Goal: Task Accomplishment & Management: Use online tool/utility

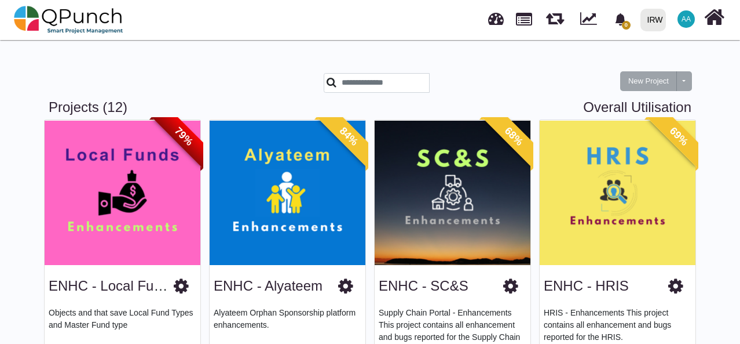
click at [458, 186] on img at bounding box center [453, 192] width 156 height 145
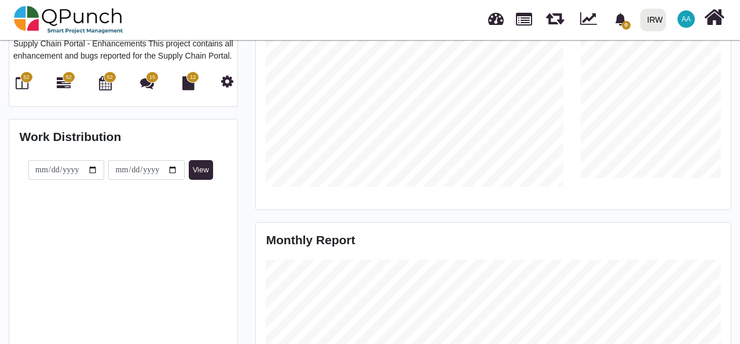
scroll to position [232, 0]
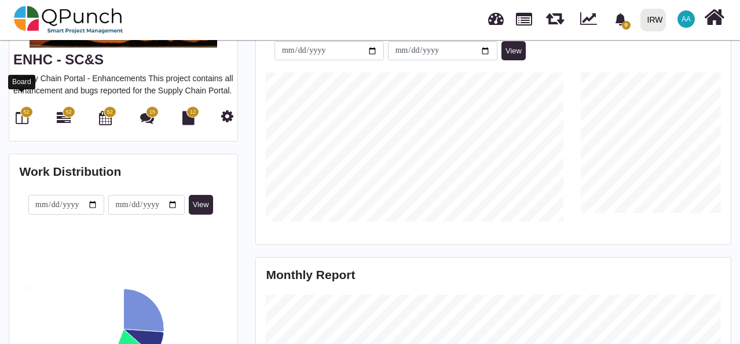
click at [25, 108] on span "52" at bounding box center [26, 112] width 6 height 8
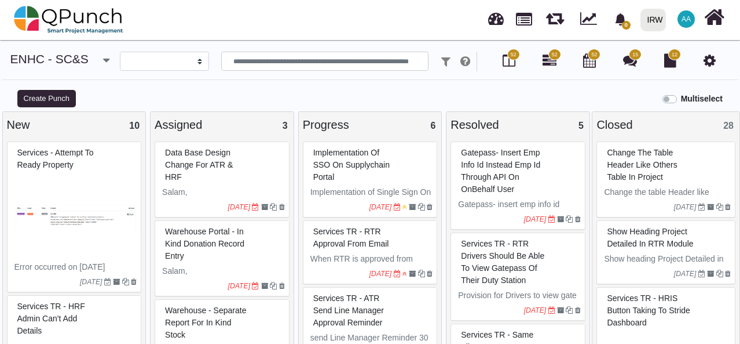
select select
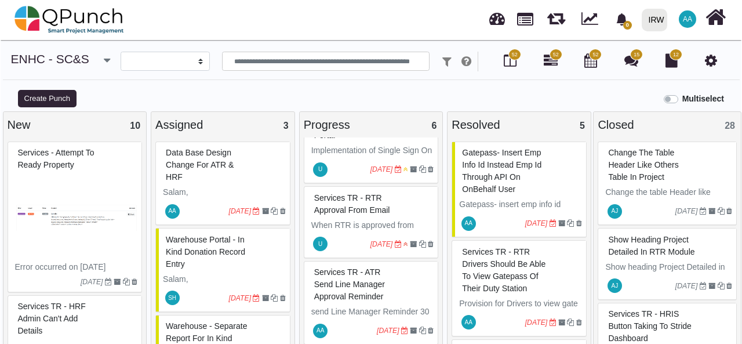
scroll to position [58, 0]
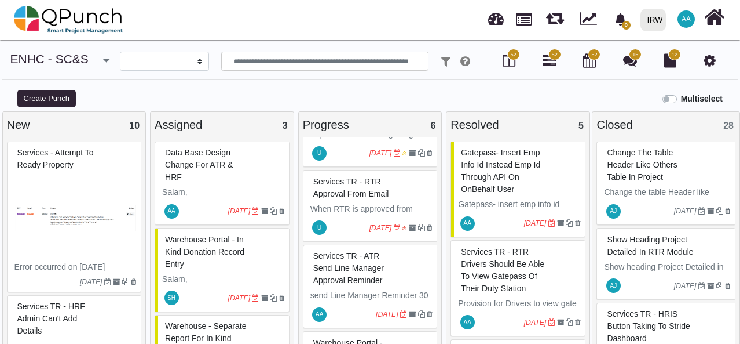
click at [399, 194] on div "Services TR - RTR approval from Email" at bounding box center [372, 188] width 123 height 30
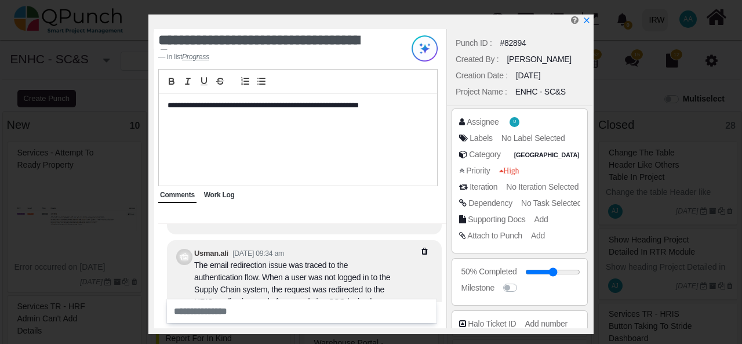
scroll to position [-227, 0]
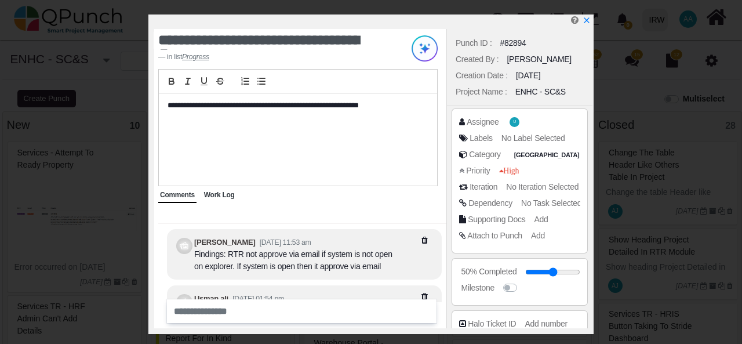
click at [590, 21] on div at bounding box center [373, 21] width 438 height 14
click at [589, 23] on icon "x" at bounding box center [585, 20] width 9 height 9
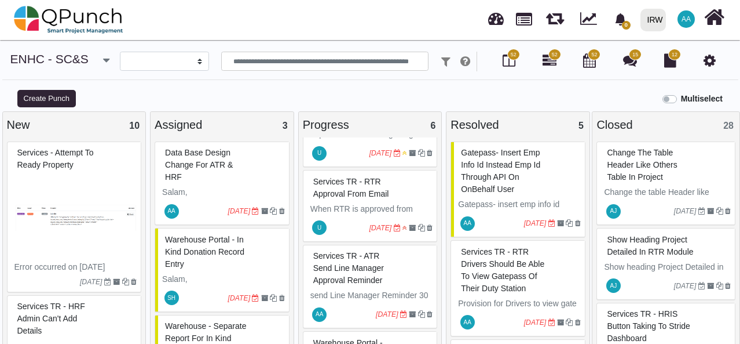
click at [381, 265] on span "Services TR - ATR Send Line Manager Approval Reminder" at bounding box center [348, 268] width 71 height 34
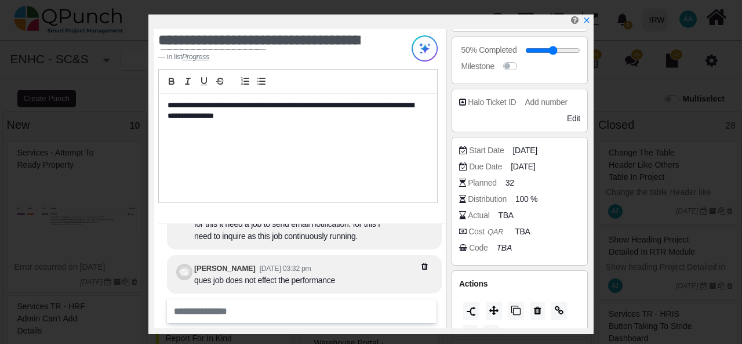
scroll to position [244, 0]
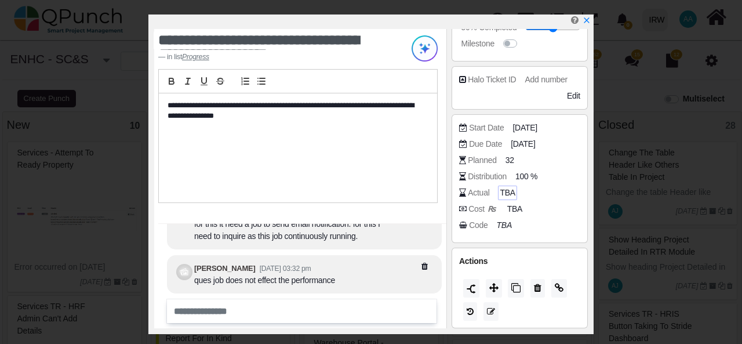
click at [509, 191] on span "TBA" at bounding box center [506, 193] width 15 height 12
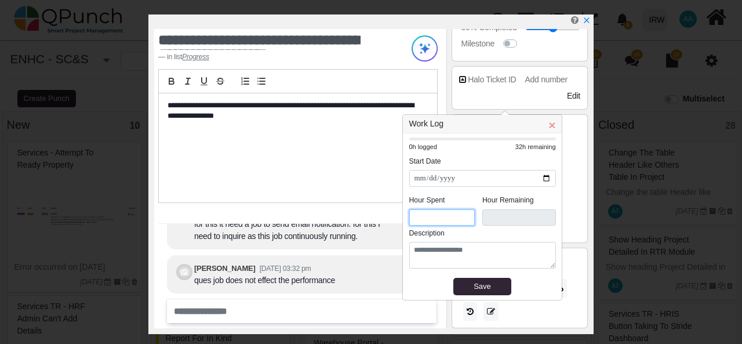
drag, startPoint x: 434, startPoint y: 218, endPoint x: 407, endPoint y: 218, distance: 27.2
click at [407, 218] on div "**********" at bounding box center [482, 216] width 159 height 166
type input "*"
type input "****"
type input "*"
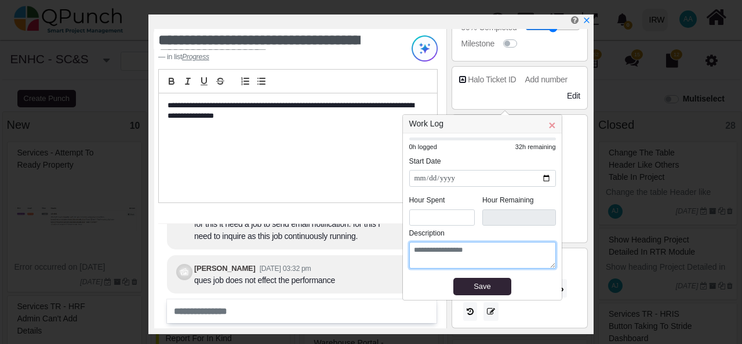
click at [483, 256] on textarea at bounding box center [482, 255] width 147 height 27
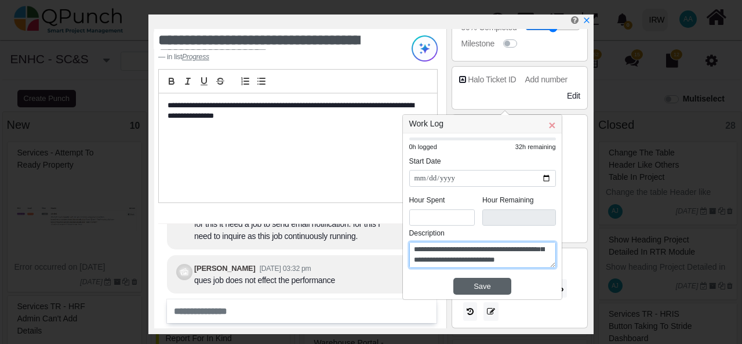
type textarea "**********"
click at [496, 287] on div "Save" at bounding box center [482, 286] width 52 height 12
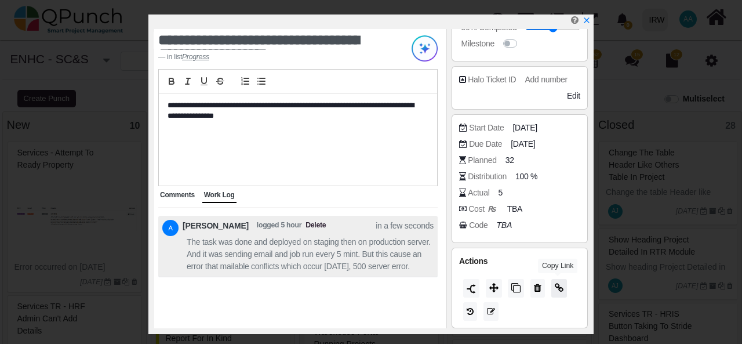
click at [556, 283] on icon at bounding box center [558, 287] width 9 height 9
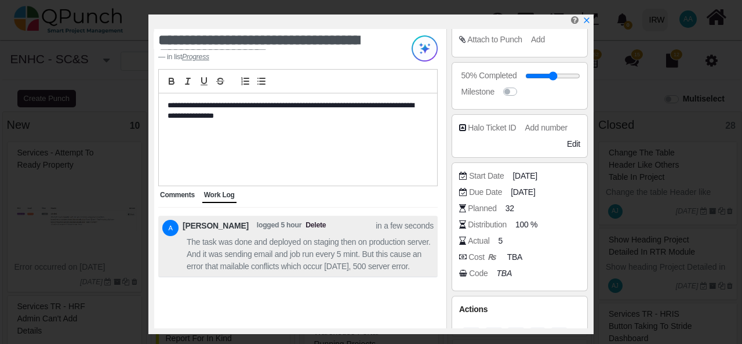
scroll to position [195, 0]
click at [572, 144] on span "Edit" at bounding box center [573, 144] width 13 height 9
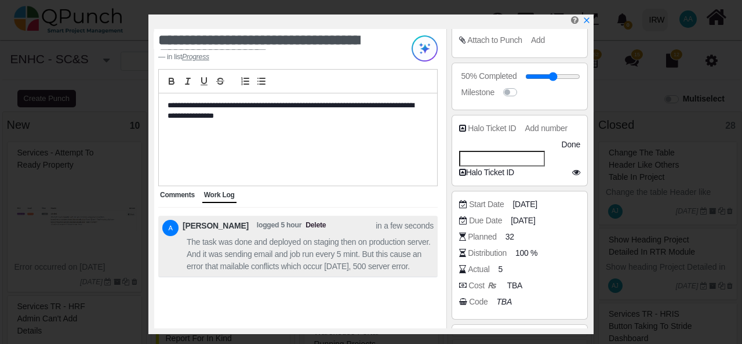
click at [494, 156] on input "search" at bounding box center [502, 159] width 86 height 16
paste input "*****"
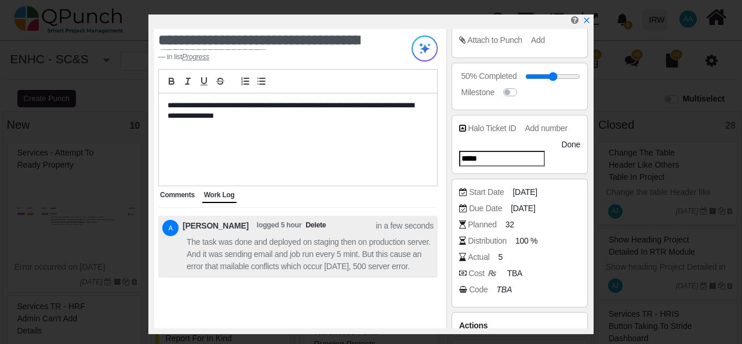
type input "*****"
click at [570, 144] on span "Done" at bounding box center [570, 144] width 19 height 9
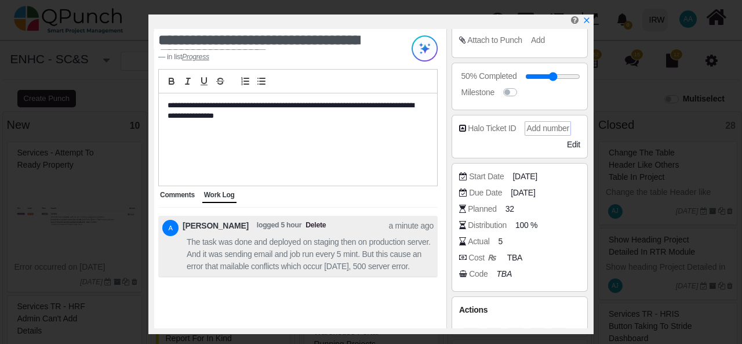
click at [540, 126] on span "Add number" at bounding box center [547, 127] width 42 height 9
paste input "*****"
type input "*****"
click at [531, 148] on div "Edit" at bounding box center [549, 144] width 60 height 12
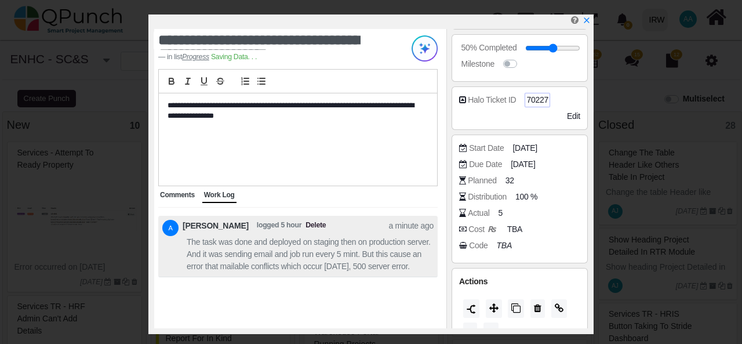
scroll to position [244, 0]
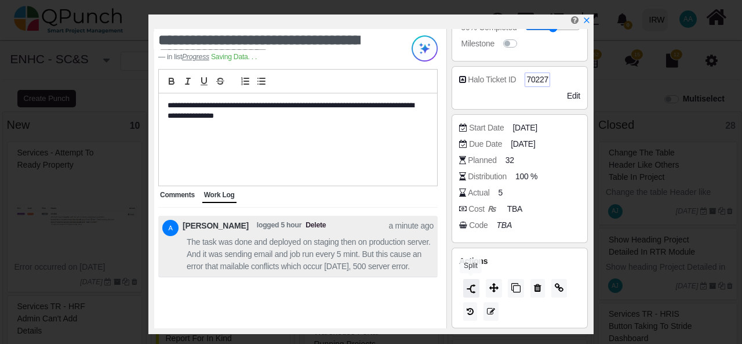
click at [472, 284] on img at bounding box center [470, 288] width 9 height 9
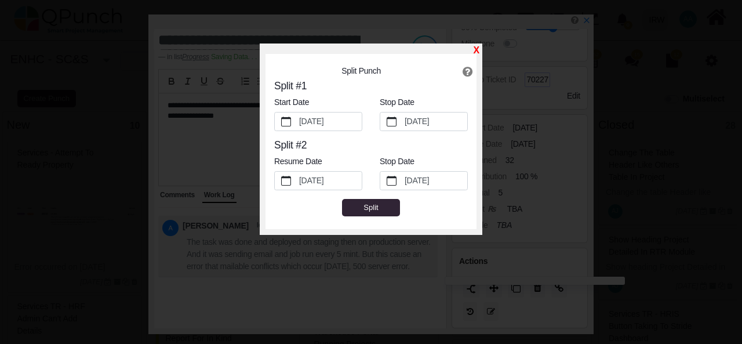
click at [477, 50] on link "X" at bounding box center [476, 50] width 6 height 10
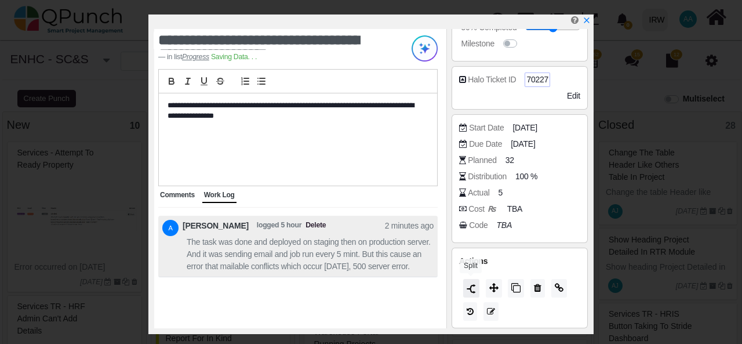
click at [469, 291] on img at bounding box center [470, 288] width 9 height 9
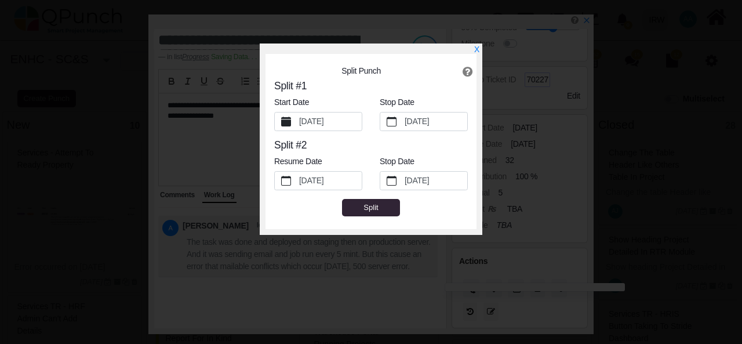
click at [319, 122] on label "[DATE]" at bounding box center [329, 121] width 65 height 19
click at [297, 122] on button "[DATE]" at bounding box center [286, 121] width 23 height 18
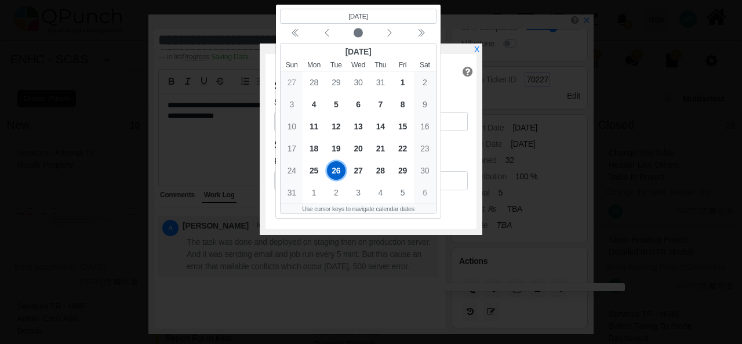
click at [507, 34] on div "X Split Punch Split #1 Start Date (Selected date) [DATE] [DATE] Sun Mon Tue Wed…" at bounding box center [371, 172] width 742 height 344
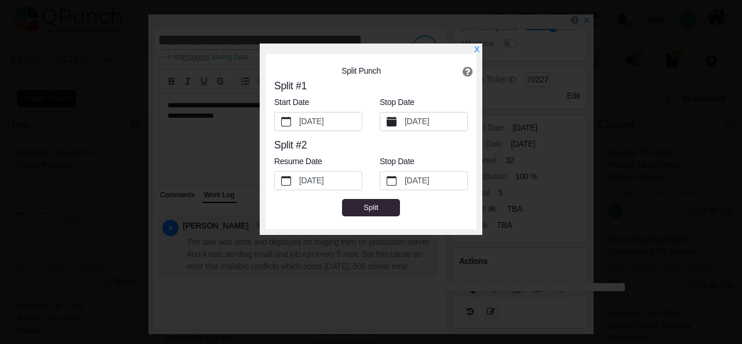
click at [412, 121] on label "[DATE]" at bounding box center [435, 121] width 65 height 19
click at [403, 121] on button "[DATE]" at bounding box center [391, 121] width 23 height 18
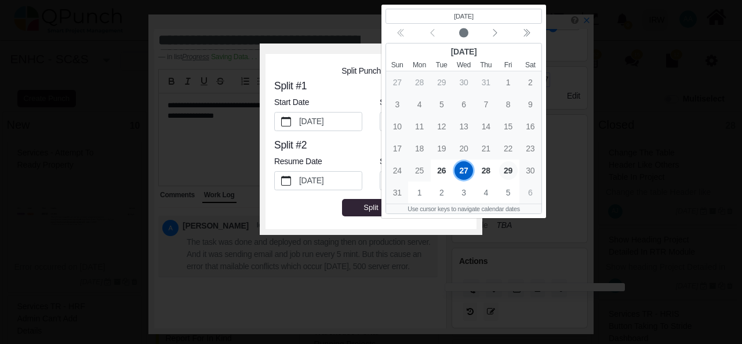
click at [506, 169] on span "29" at bounding box center [508, 169] width 19 height 19
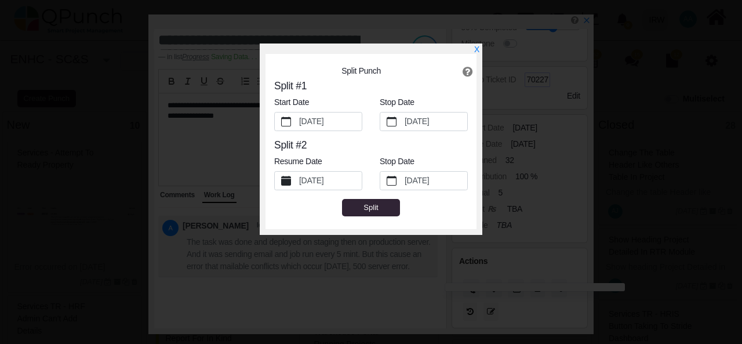
click at [313, 180] on label "[DATE]" at bounding box center [329, 180] width 65 height 19
click at [297, 180] on button "[DATE]" at bounding box center [286, 180] width 23 height 18
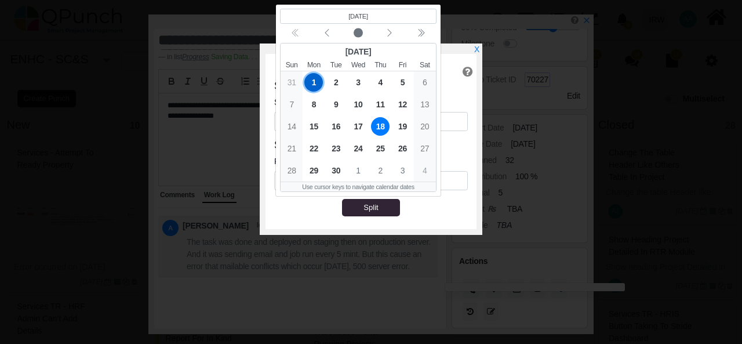
click at [382, 126] on span "18" at bounding box center [380, 126] width 19 height 19
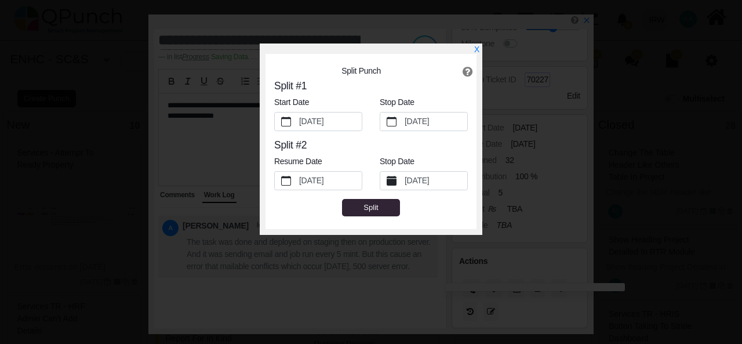
click at [429, 178] on label "[DATE]" at bounding box center [435, 180] width 65 height 19
click at [403, 178] on button "[DATE]" at bounding box center [391, 180] width 23 height 18
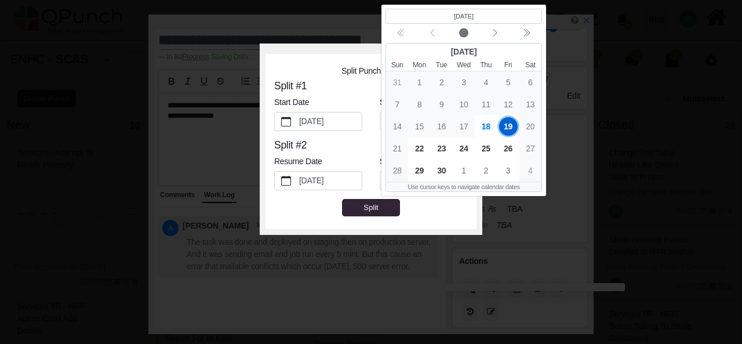
click at [507, 128] on span "19" at bounding box center [508, 126] width 19 height 19
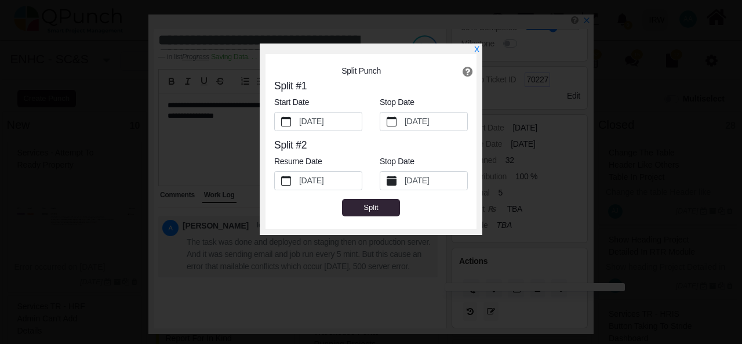
click at [449, 181] on label "[DATE]" at bounding box center [435, 180] width 65 height 19
click at [403, 181] on button "[DATE]" at bounding box center [391, 180] width 23 height 18
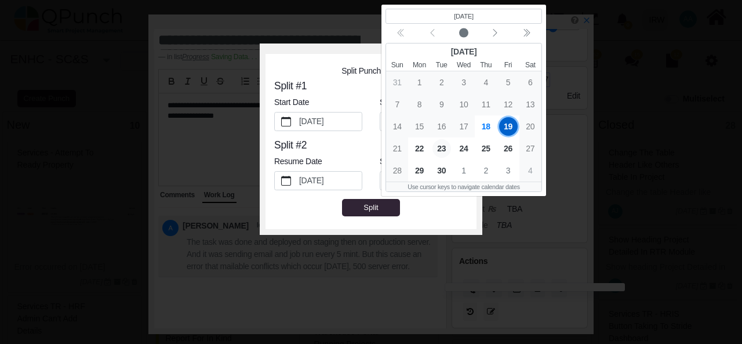
click at [440, 148] on span "23" at bounding box center [441, 148] width 19 height 19
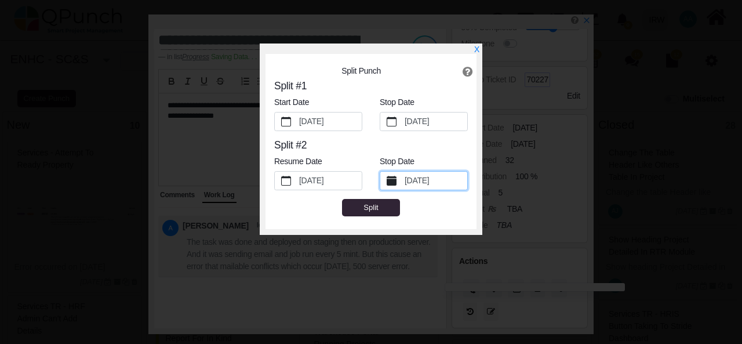
click at [420, 179] on label "[DATE]" at bounding box center [435, 180] width 65 height 19
click at [403, 179] on button "[DATE]" at bounding box center [391, 180] width 23 height 18
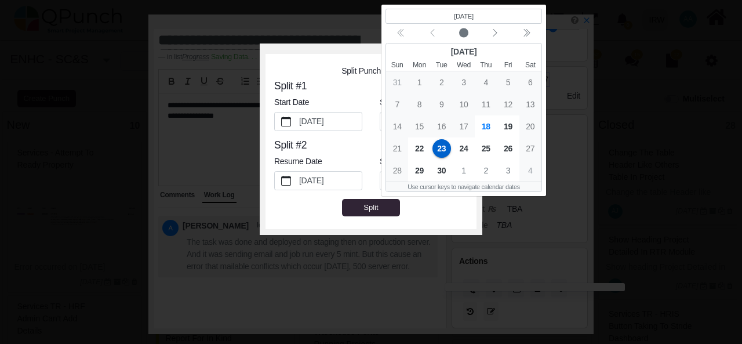
click at [434, 211] on div "Split" at bounding box center [371, 207] width 228 height 19
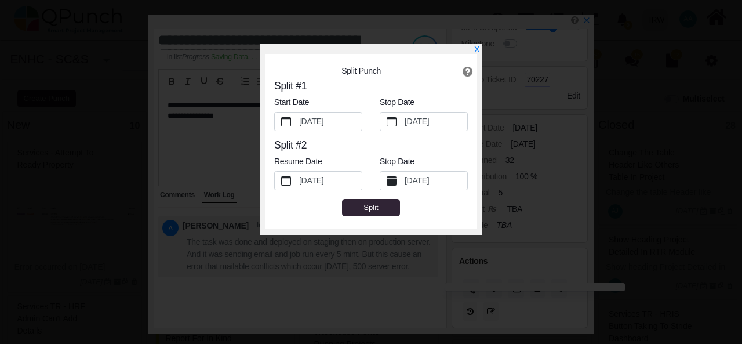
click at [417, 181] on label "[DATE]" at bounding box center [435, 180] width 65 height 19
click at [403, 181] on button "[DATE]" at bounding box center [391, 180] width 23 height 18
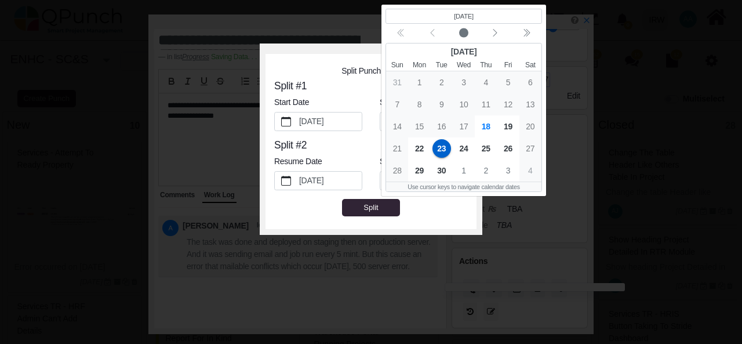
click at [434, 203] on div "Split" at bounding box center [371, 207] width 228 height 19
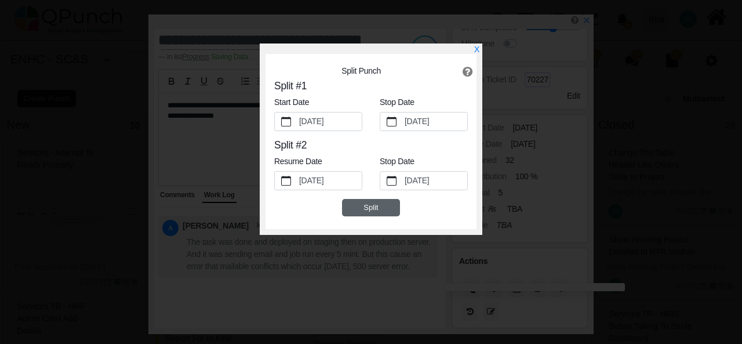
click at [384, 207] on button "Split" at bounding box center [371, 207] width 58 height 17
click at [480, 48] on div "X Split Punch Split #1 Start Date [DATE] Stop Date [DATE] Split #2 Resume Date …" at bounding box center [371, 138] width 222 height 191
click at [476, 50] on link "X" at bounding box center [476, 50] width 6 height 10
click at [381, 211] on button "Split" at bounding box center [371, 207] width 58 height 17
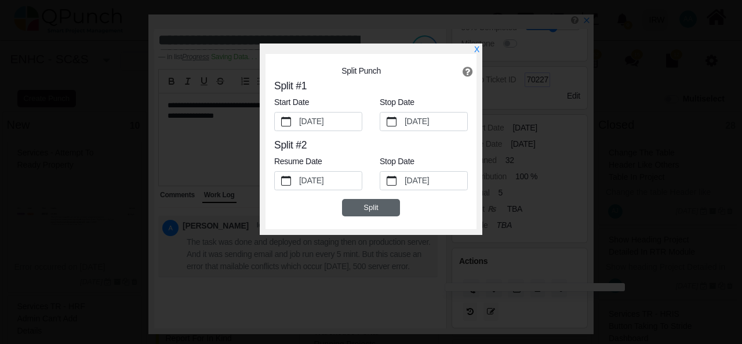
click at [370, 209] on button "Split" at bounding box center [371, 207] width 58 height 17
click at [477, 49] on link "X" at bounding box center [476, 50] width 6 height 10
click at [478, 47] on link "X" at bounding box center [476, 50] width 6 height 10
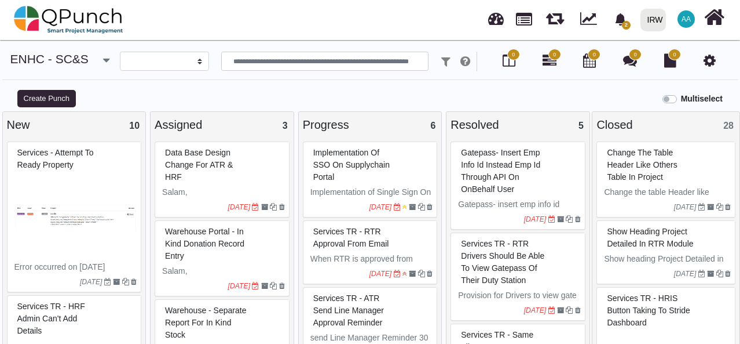
select select
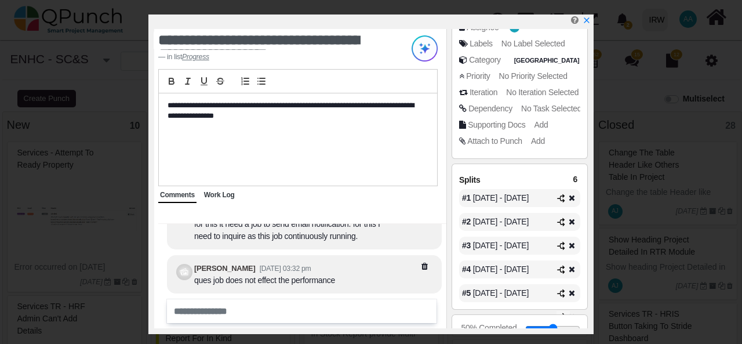
scroll to position [27, 0]
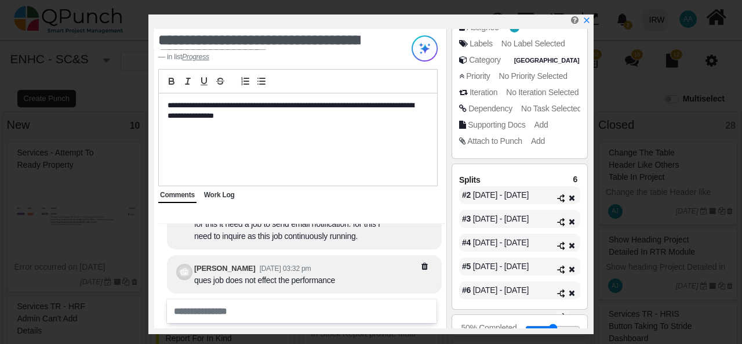
click at [572, 196] on icon at bounding box center [571, 197] width 8 height 8
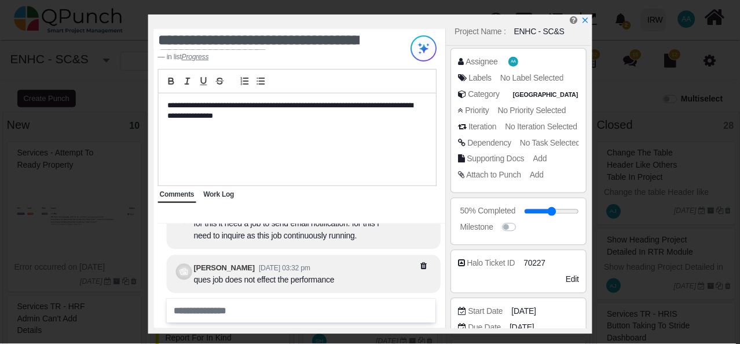
scroll to position [0, 0]
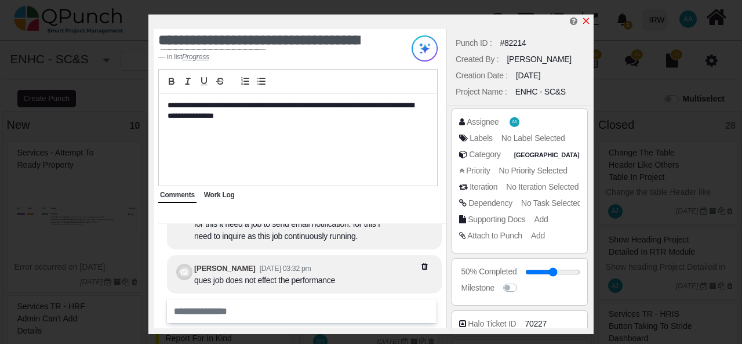
click at [587, 23] on icon "x" at bounding box center [585, 20] width 9 height 9
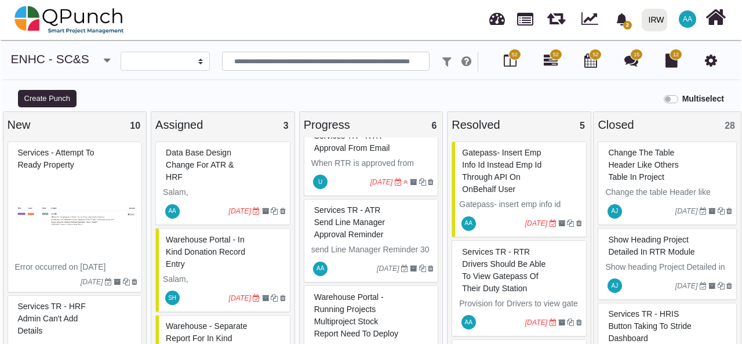
scroll to position [102, 0]
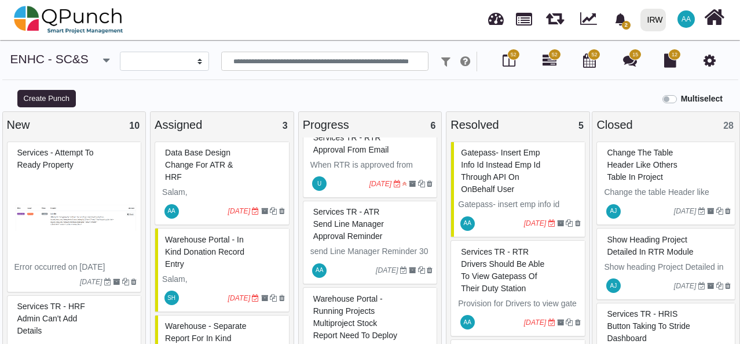
click at [389, 230] on div "Services TR - ATR Send Line Manager Approval Reminder" at bounding box center [372, 224] width 123 height 42
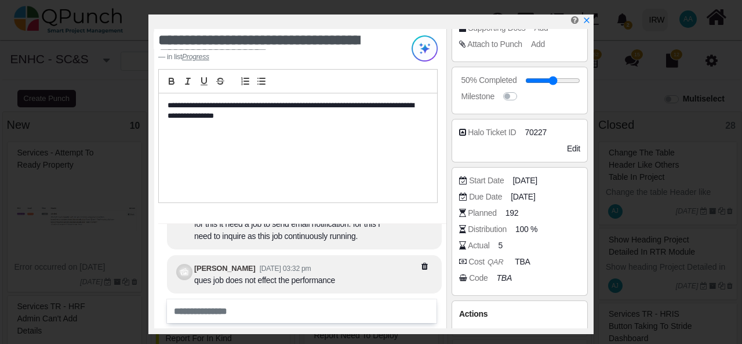
scroll to position [244, 0]
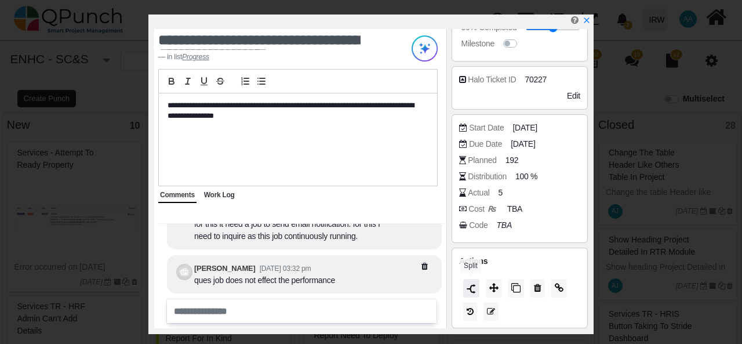
click at [470, 284] on img at bounding box center [470, 288] width 9 height 9
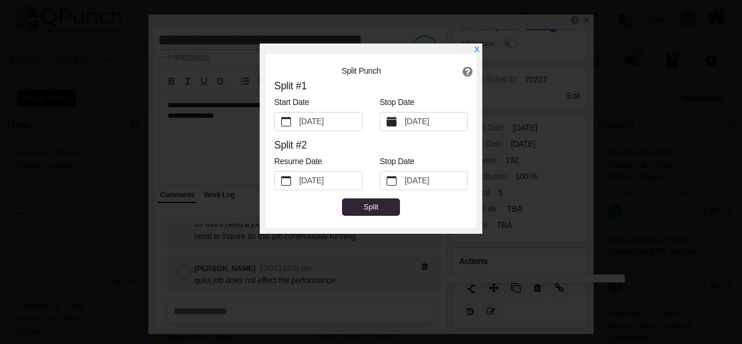
click at [429, 123] on label "9/10/2025" at bounding box center [435, 121] width 65 height 19
click at [403, 123] on button "9/10/2025" at bounding box center [391, 121] width 23 height 18
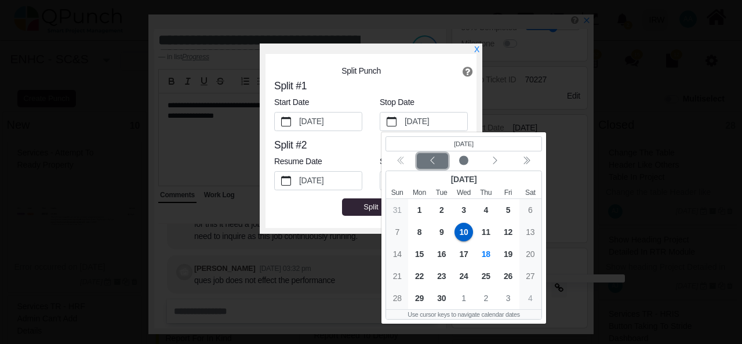
click at [433, 157] on icon "chevron left" at bounding box center [432, 160] width 4 height 8
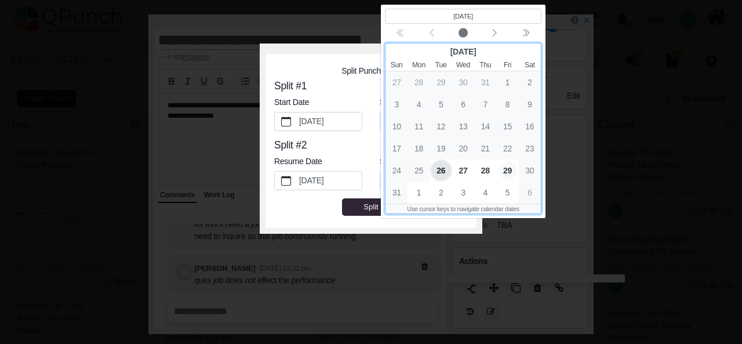
click at [506, 168] on span "29" at bounding box center [507, 169] width 19 height 19
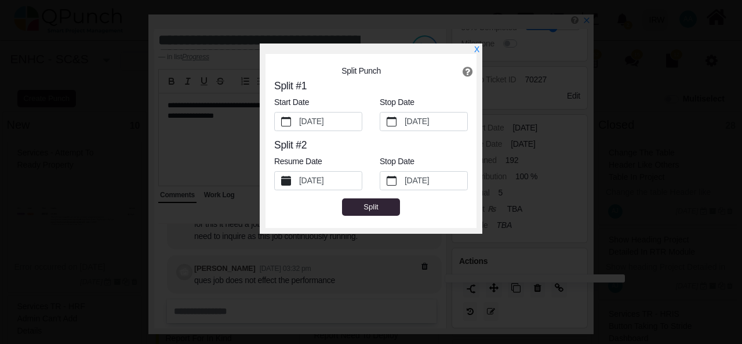
click at [326, 185] on label "[DATE]" at bounding box center [329, 180] width 65 height 19
click at [297, 185] on button "[DATE]" at bounding box center [286, 180] width 23 height 18
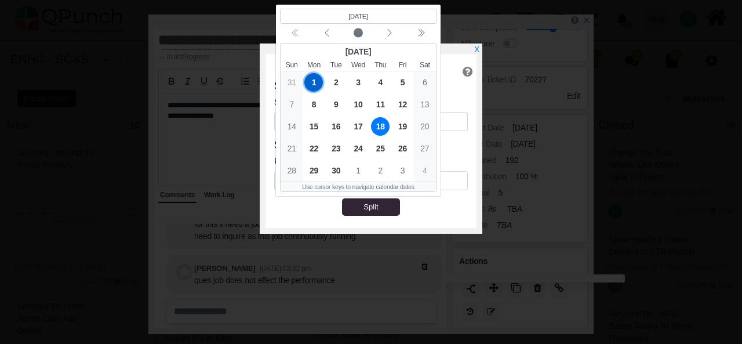
click at [379, 125] on span "18" at bounding box center [380, 126] width 19 height 19
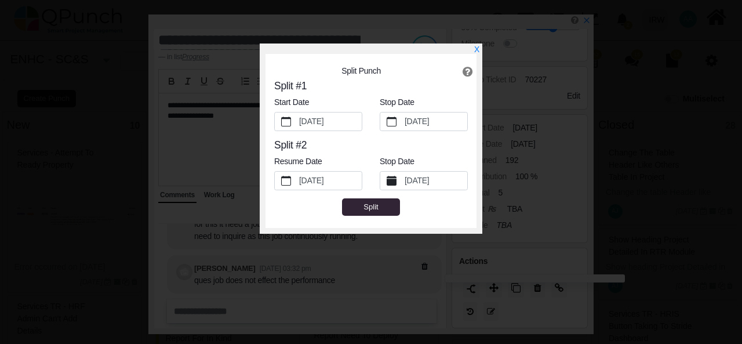
click at [434, 181] on label "10/3/2025" at bounding box center [435, 180] width 65 height 19
click at [403, 181] on button "10/3/2025" at bounding box center [391, 180] width 23 height 18
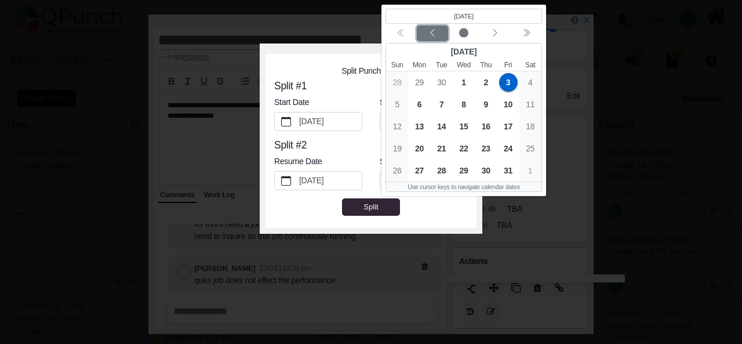
click at [428, 32] on icon "chevron left" at bounding box center [432, 32] width 9 height 9
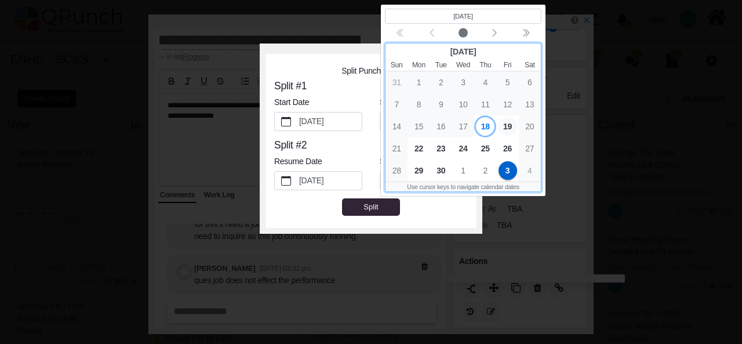
click at [510, 123] on span "19" at bounding box center [507, 126] width 19 height 19
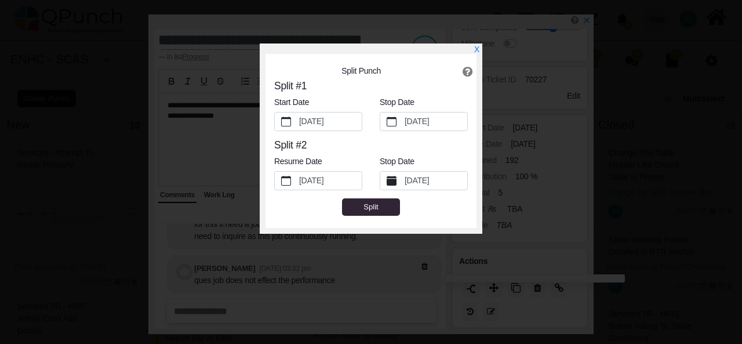
click at [421, 187] on label "[DATE]" at bounding box center [435, 180] width 65 height 19
click at [403, 187] on button "[DATE]" at bounding box center [391, 180] width 23 height 18
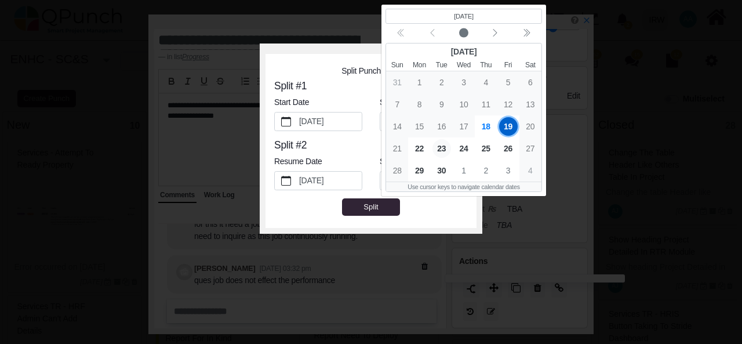
click at [440, 147] on span "23" at bounding box center [441, 148] width 19 height 19
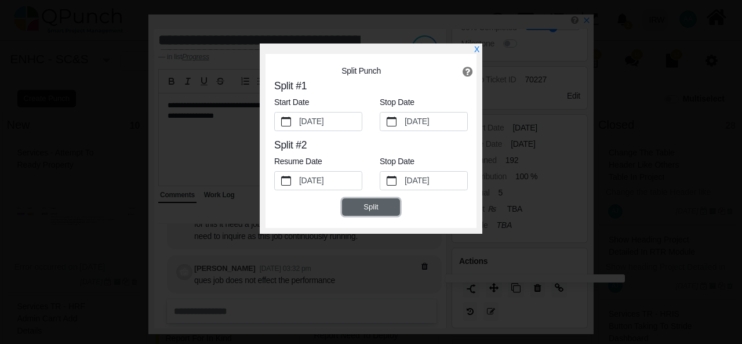
click at [369, 210] on button "Split" at bounding box center [371, 206] width 58 height 17
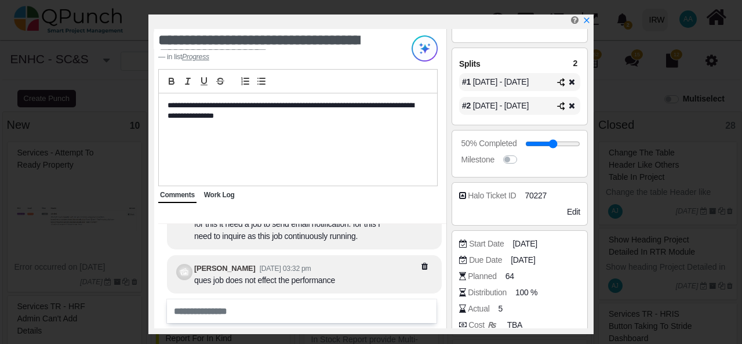
scroll to position [326, 0]
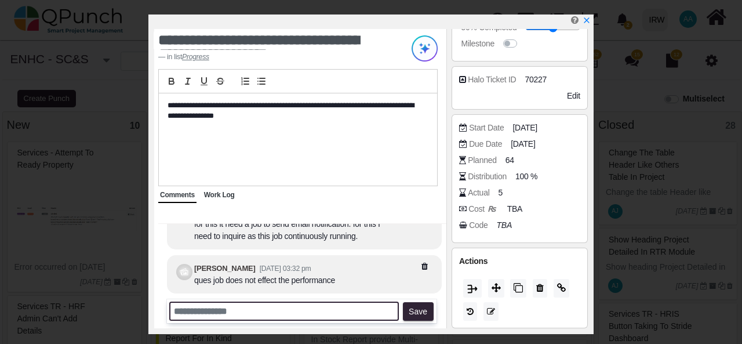
click at [238, 312] on input "text" at bounding box center [283, 310] width 229 height 19
type input "**********"
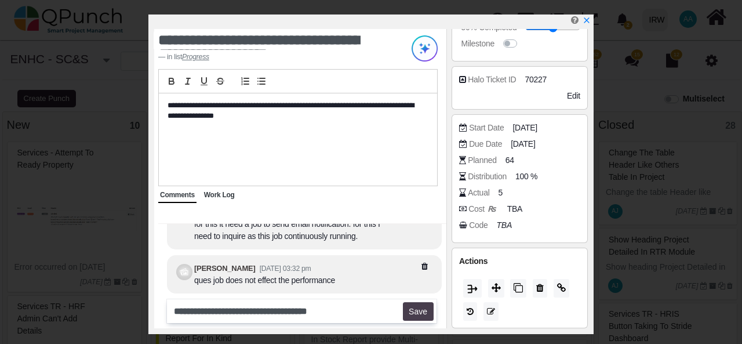
click at [422, 305] on button "Save" at bounding box center [418, 311] width 31 height 19
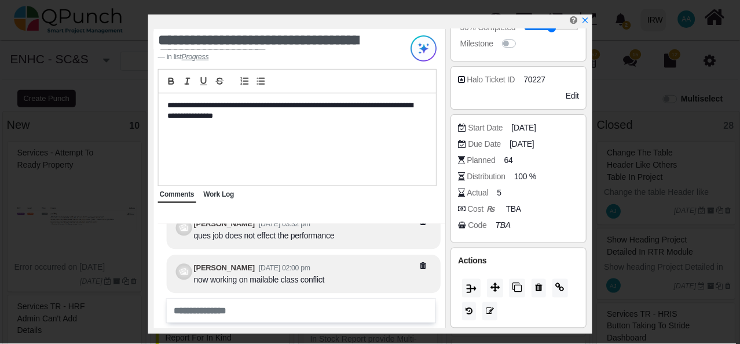
scroll to position [-74, 0]
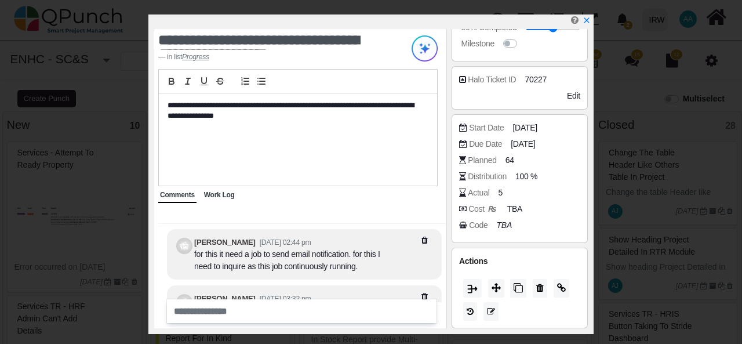
click at [226, 193] on span "Work Log" at bounding box center [219, 195] width 31 height 8
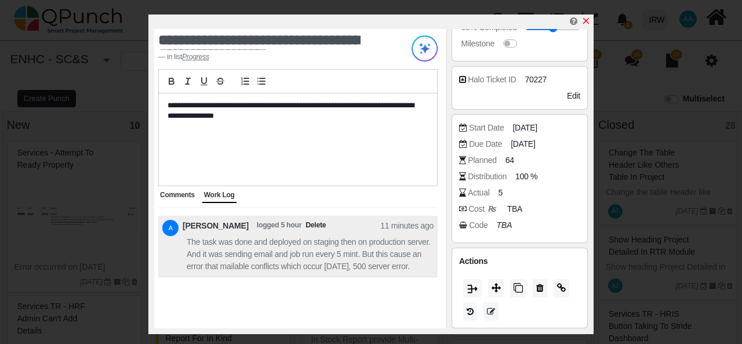
click at [587, 22] on icon "x" at bounding box center [585, 20] width 9 height 9
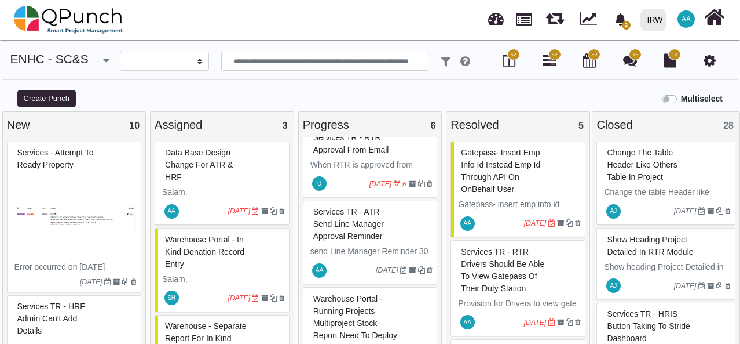
scroll to position [207, 0]
